Goal: Navigation & Orientation: Find specific page/section

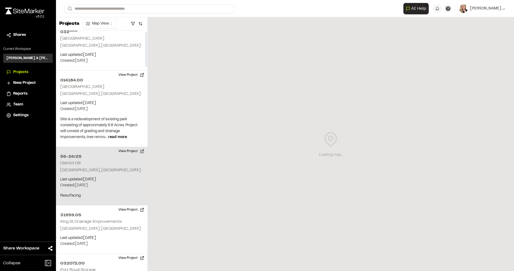
scroll to position [10, 0]
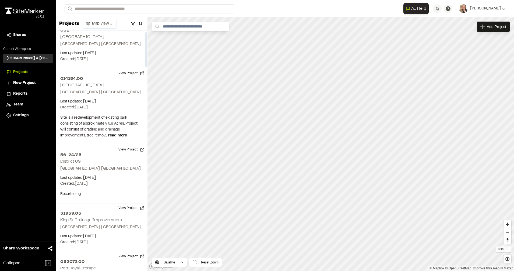
click at [93, 22] on html "**********" at bounding box center [257, 135] width 514 height 271
click at [246, 232] on html "**********" at bounding box center [257, 135] width 514 height 271
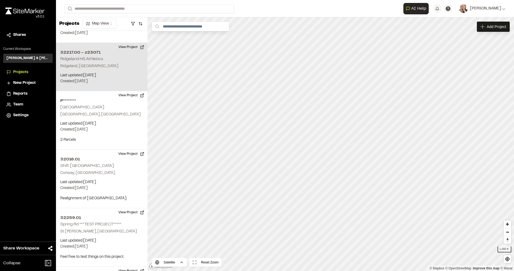
drag, startPoint x: 246, startPoint y: 232, endPoint x: 136, endPoint y: 54, distance: 208.6
click at [136, 54] on div "1 of 1 projects used Max Active Project Limit Hit You have reached the limit of…" at bounding box center [285, 143] width 458 height 253
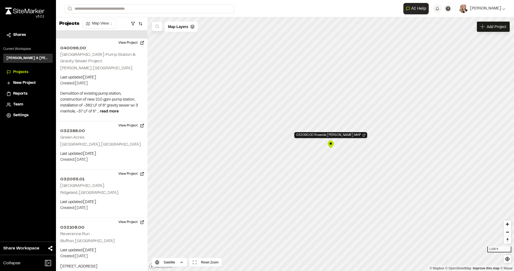
scroll to position [396, 0]
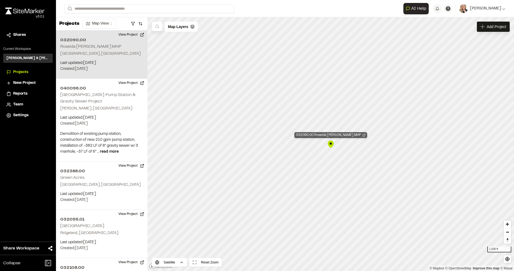
click at [363, 135] on icon "Map marker" at bounding box center [364, 134] width 3 height 3
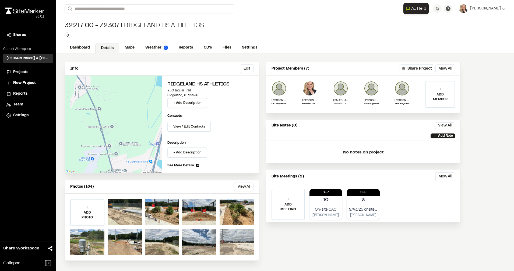
click at [251, 247] on div at bounding box center [237, 242] width 34 height 26
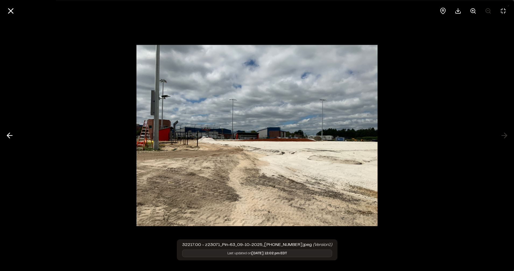
drag, startPoint x: 251, startPoint y: 247, endPoint x: 278, endPoint y: 264, distance: 31.1
click at [278, 264] on div at bounding box center [257, 135] width 514 height 271
click at [11, 11] on line at bounding box center [11, 11] width 5 height 5
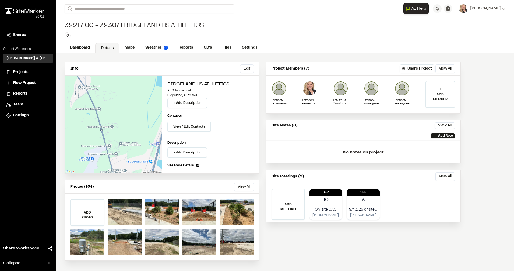
click at [16, 71] on span "Projects" at bounding box center [20, 72] width 15 height 6
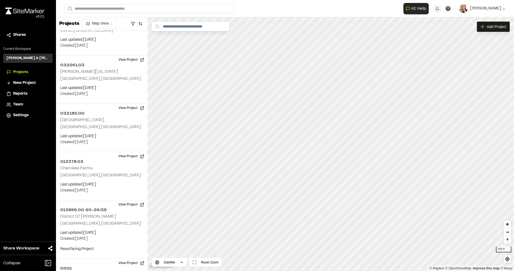
scroll to position [778, 0]
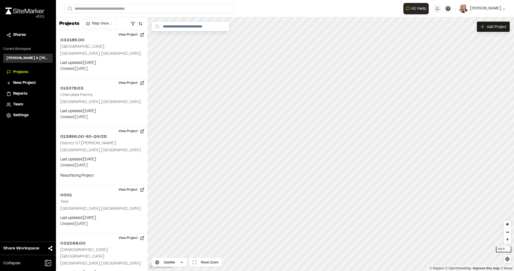
click at [347, 270] on html "**********" at bounding box center [257, 135] width 514 height 271
click at [290, 270] on html "**********" at bounding box center [257, 135] width 514 height 271
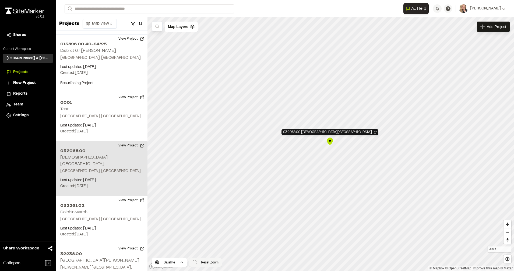
scroll to position [981, 0]
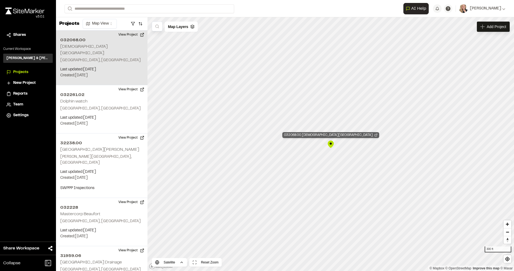
click at [345, 133] on div "032068.00 Lady's Island Airport" at bounding box center [330, 135] width 97 height 6
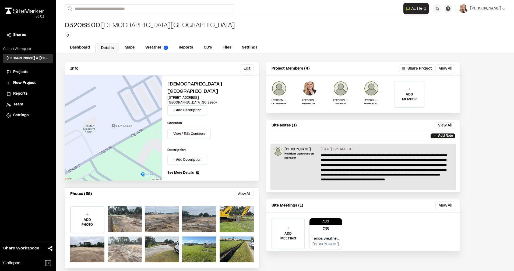
click at [132, 240] on div at bounding box center [125, 249] width 34 height 26
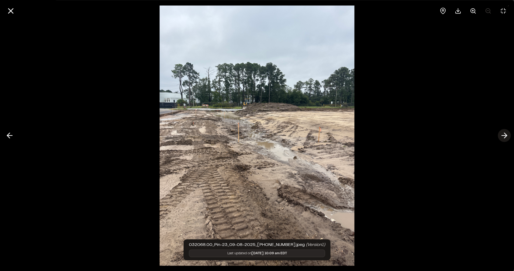
click at [507, 135] on polyline at bounding box center [505, 135] width 2 height 5
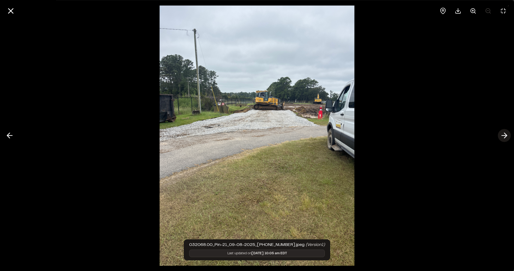
click at [507, 136] on icon at bounding box center [504, 135] width 9 height 9
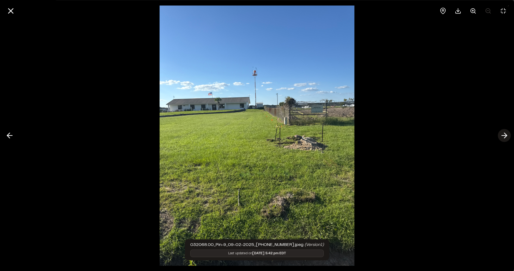
click at [507, 136] on icon at bounding box center [504, 135] width 9 height 9
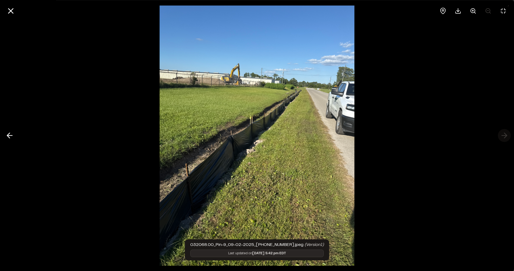
click at [507, 136] on div at bounding box center [257, 135] width 514 height 271
click at [9, 135] on icon at bounding box center [9, 135] width 9 height 9
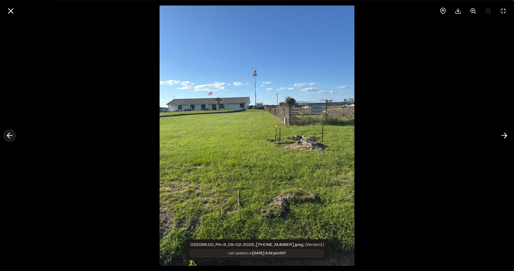
click at [9, 135] on icon at bounding box center [9, 135] width 9 height 9
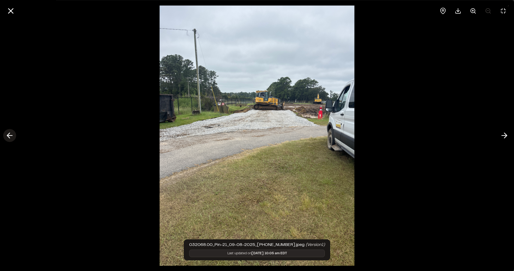
click at [9, 135] on icon at bounding box center [9, 135] width 9 height 9
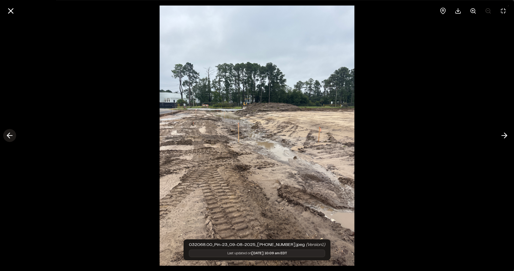
click at [9, 135] on icon at bounding box center [9, 135] width 9 height 9
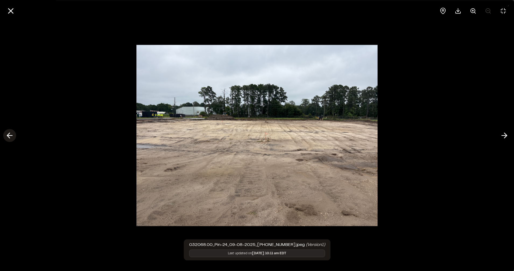
click at [9, 135] on line at bounding box center [9, 135] width 5 height 0
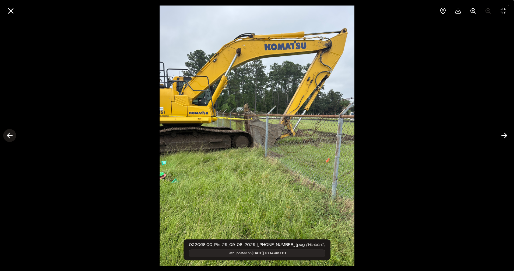
click at [9, 135] on line at bounding box center [9, 135] width 5 height 0
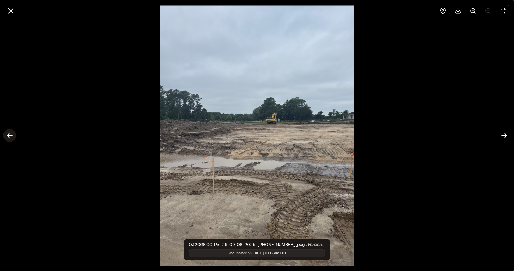
click at [9, 135] on icon at bounding box center [9, 135] width 9 height 9
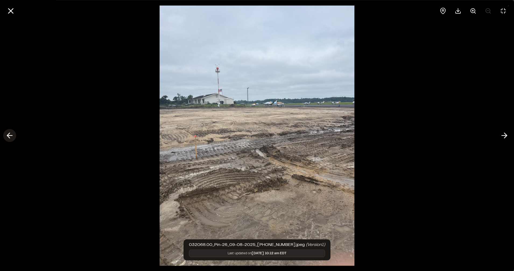
click at [9, 135] on icon at bounding box center [9, 135] width 9 height 9
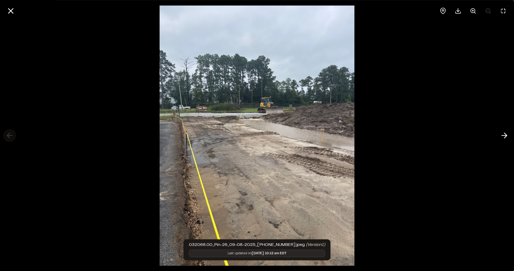
click at [9, 135] on div at bounding box center [257, 135] width 514 height 271
click at [11, 10] on line at bounding box center [11, 11] width 5 height 5
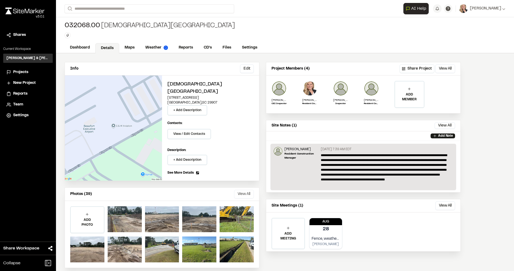
click at [245, 189] on button "View All" at bounding box center [244, 193] width 20 height 9
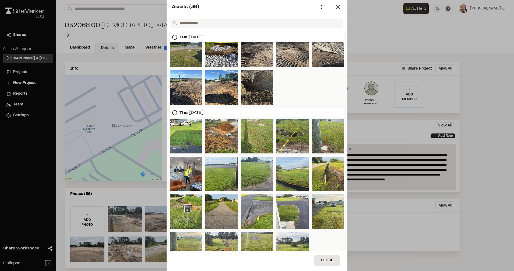
scroll to position [154, 0]
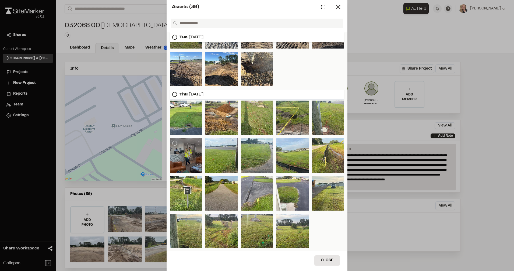
click at [188, 152] on div at bounding box center [186, 155] width 32 height 34
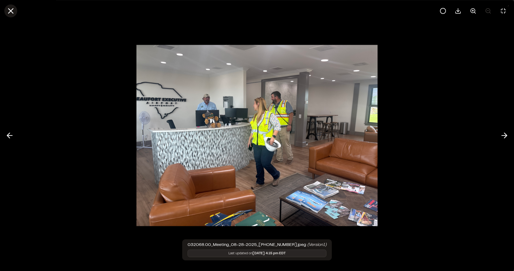
click at [11, 11] on line at bounding box center [11, 11] width 5 height 5
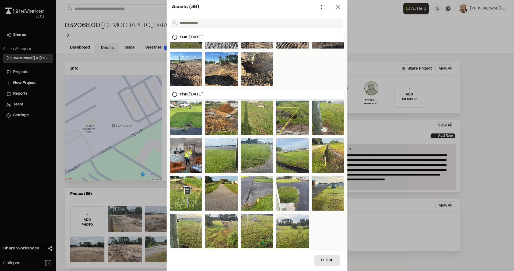
click at [338, 7] on line at bounding box center [338, 7] width 4 height 4
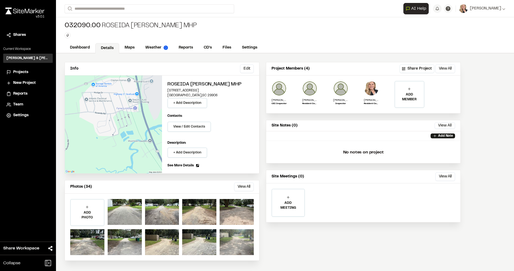
click at [243, 243] on div at bounding box center [237, 242] width 34 height 26
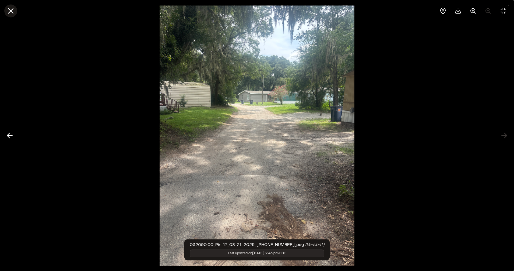
click at [10, 7] on icon at bounding box center [10, 10] width 9 height 9
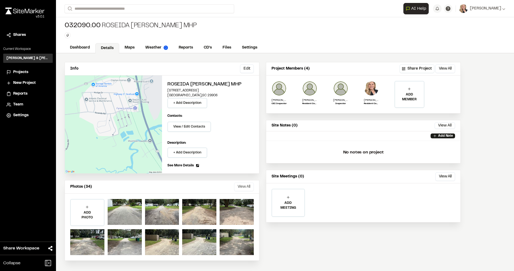
click at [246, 184] on button "View All" at bounding box center [244, 186] width 20 height 9
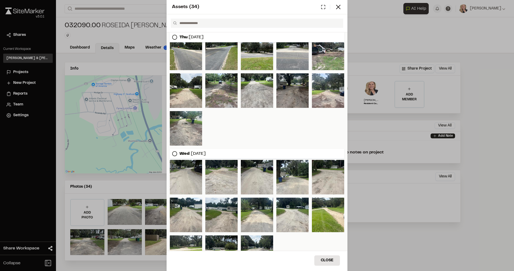
scroll to position [106, 0]
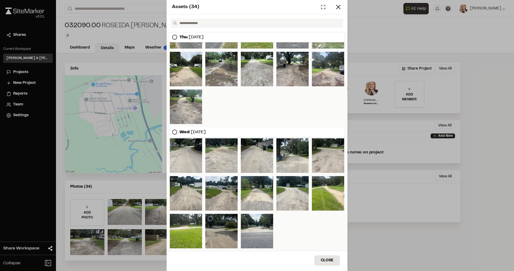
click at [216, 239] on div at bounding box center [221, 230] width 32 height 34
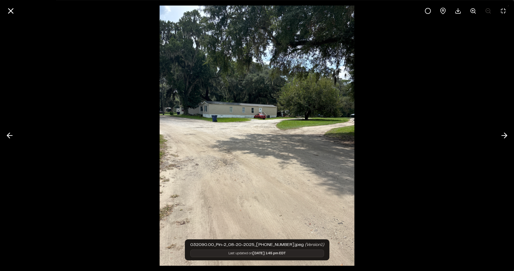
drag, startPoint x: 215, startPoint y: 239, endPoint x: 255, endPoint y: 164, distance: 84.8
click at [255, 164] on img at bounding box center [257, 135] width 195 height 271
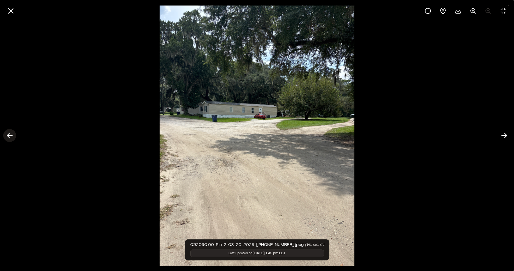
click at [6, 134] on icon at bounding box center [9, 135] width 9 height 9
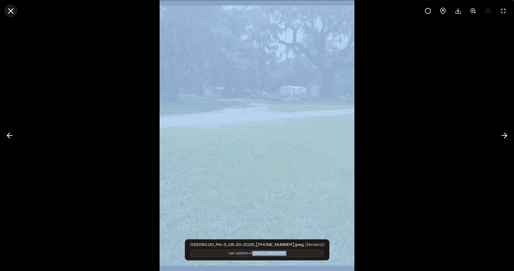
click at [11, 14] on icon at bounding box center [10, 10] width 9 height 9
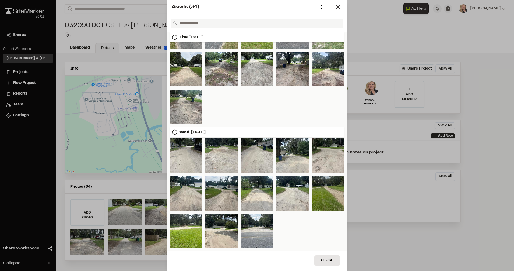
click at [316, 190] on div at bounding box center [328, 193] width 32 height 34
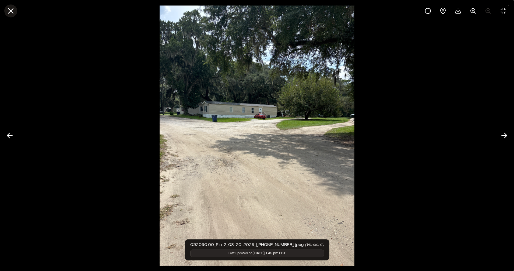
click at [14, 11] on icon at bounding box center [10, 10] width 9 height 9
